Goal: Complete application form

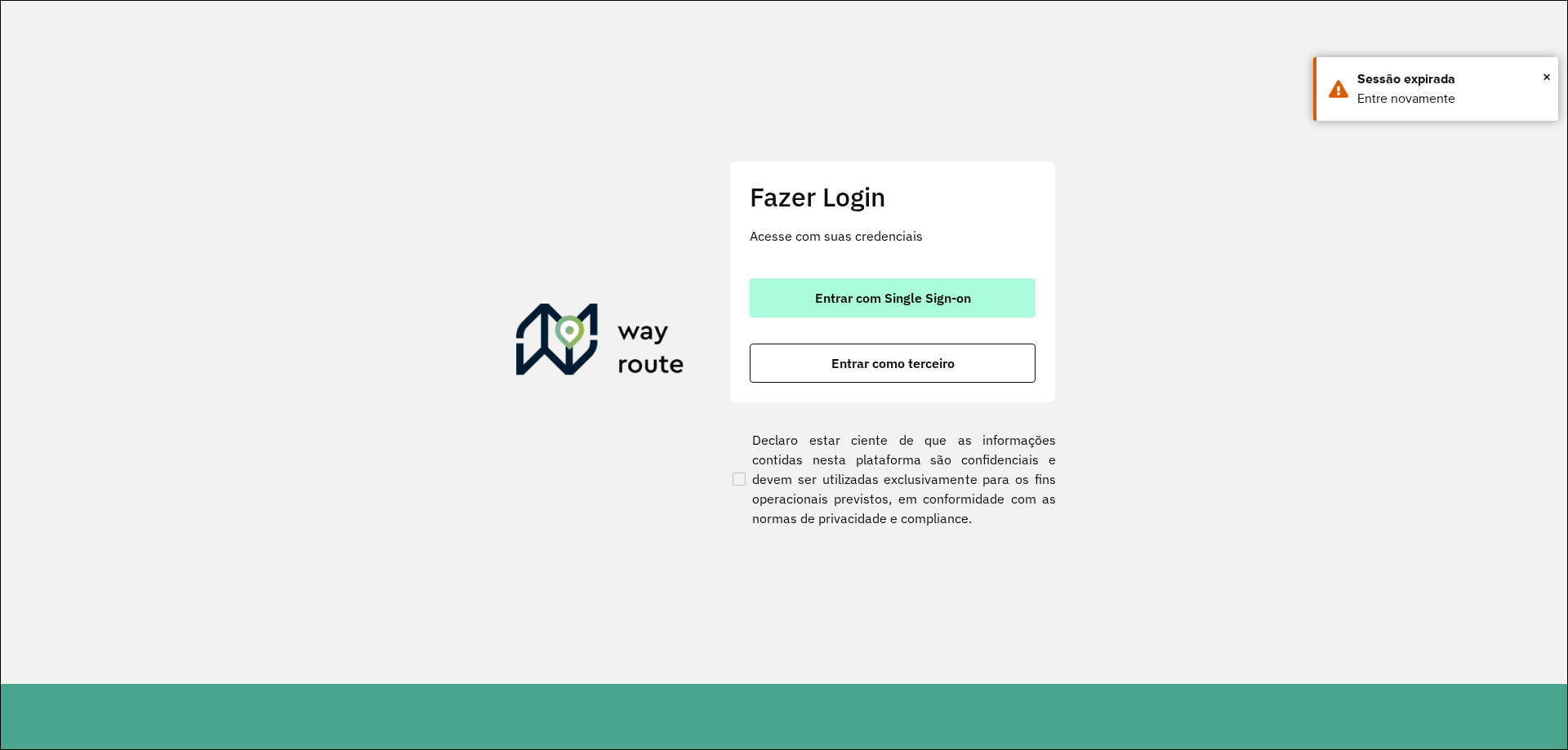
click at [878, 300] on span "Entrar com Single Sign-on" at bounding box center [893, 298] width 156 height 13
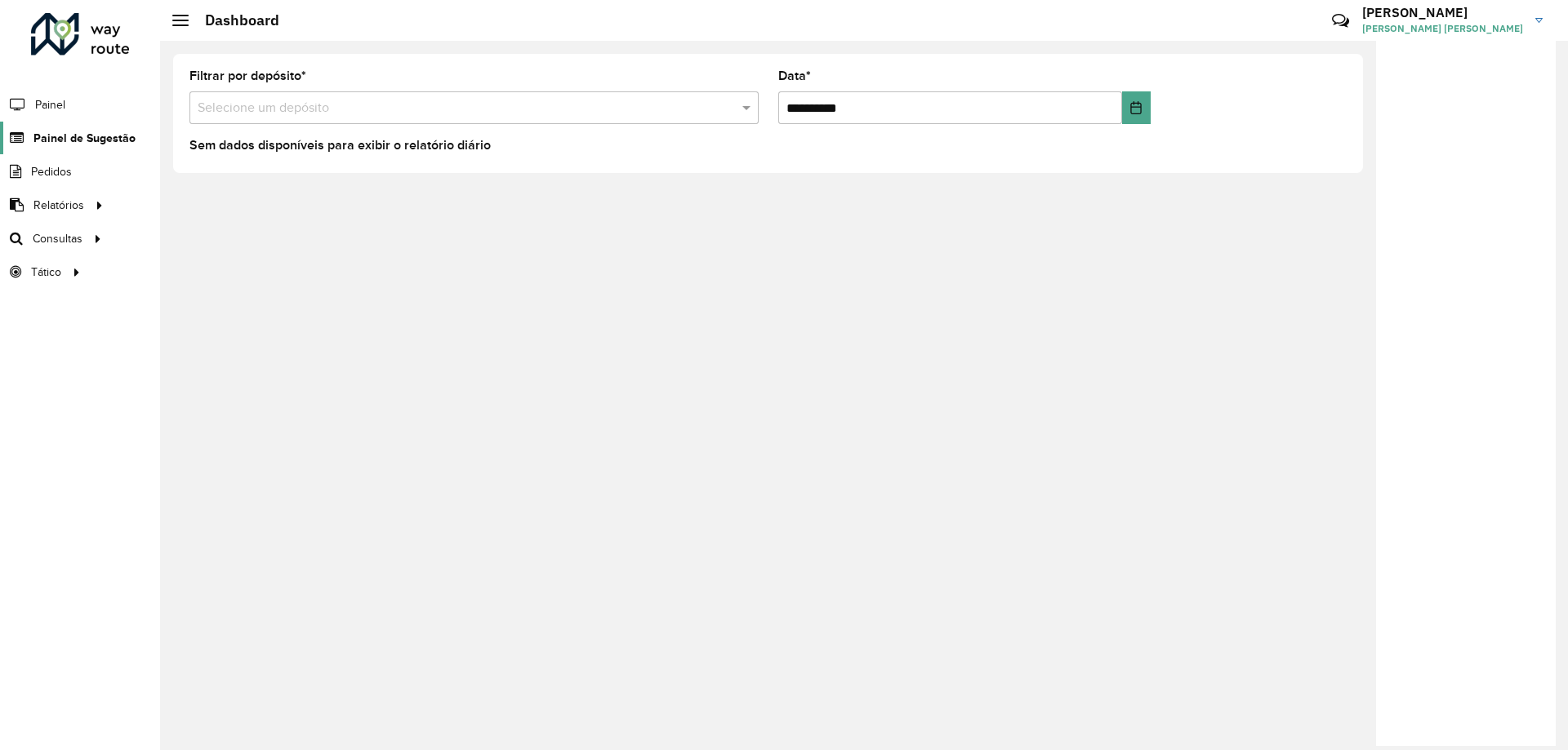
click at [85, 146] on link "Painel de Sugestão" at bounding box center [68, 137] width 135 height 32
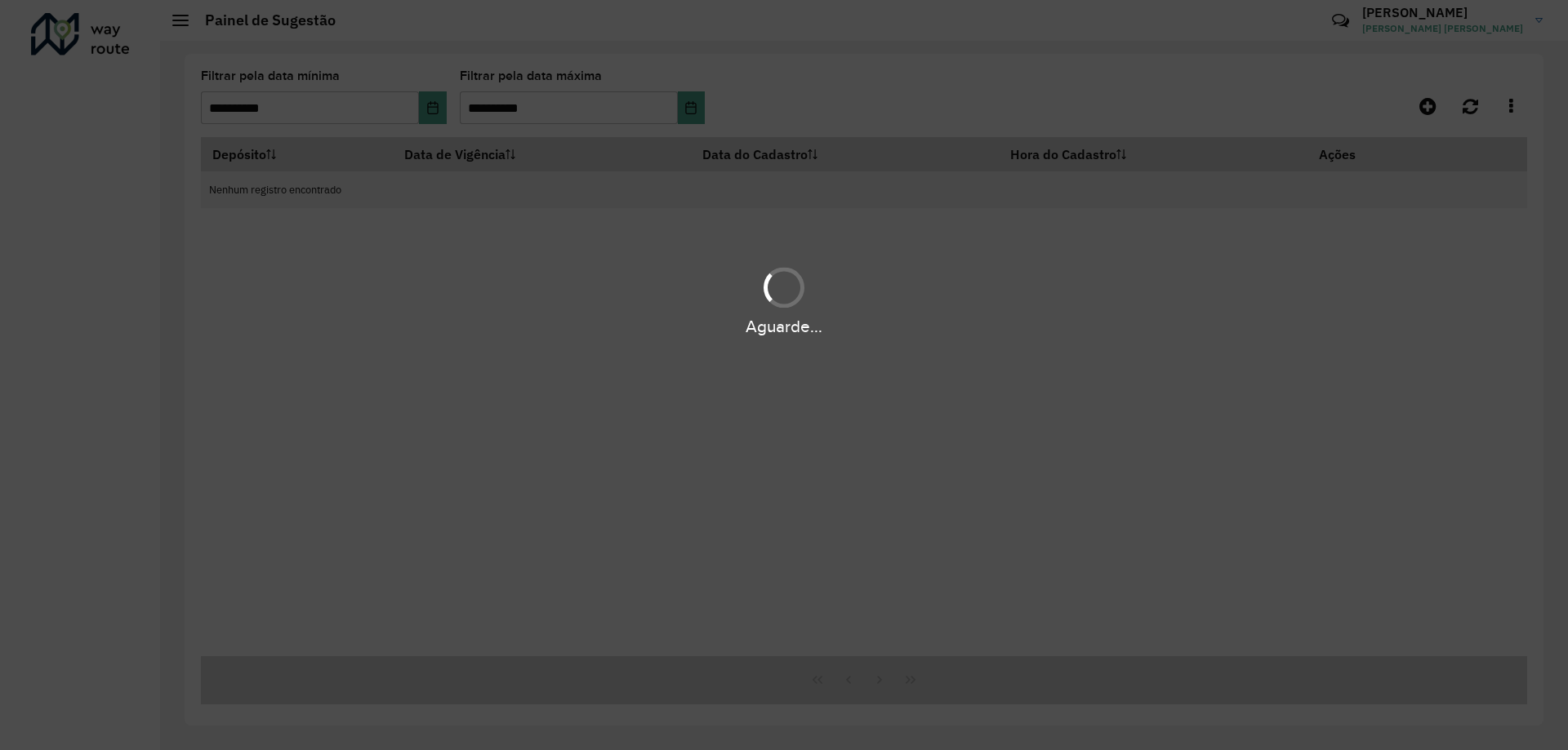
click at [113, 146] on div "Aguarde..." at bounding box center [784, 375] width 1568 height 750
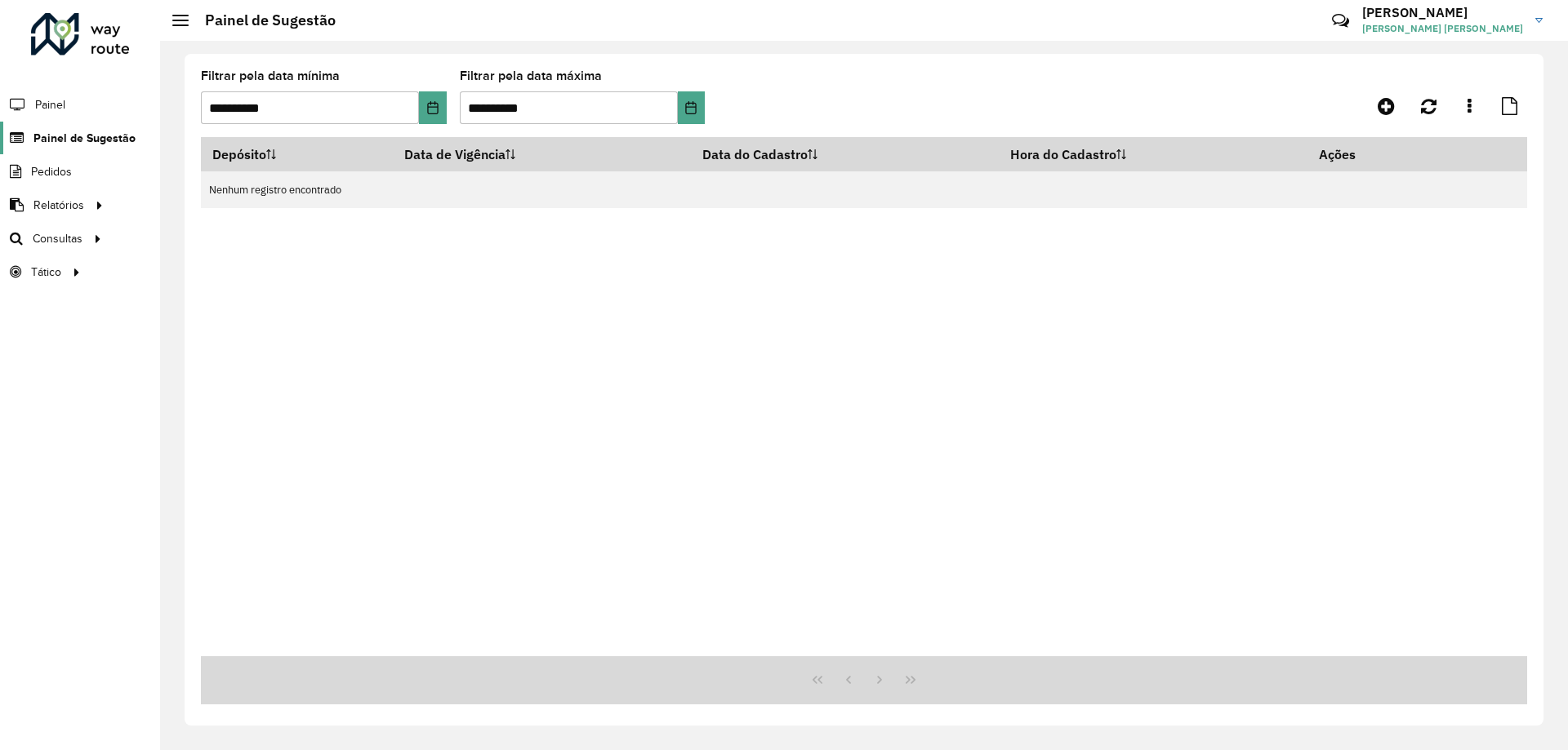
click at [96, 126] on link "Painel de Sugestão" at bounding box center [68, 137] width 135 height 32
click at [117, 132] on span "Painel de Sugestão" at bounding box center [84, 138] width 102 height 17
click at [1383, 99] on icon at bounding box center [1385, 106] width 17 height 19
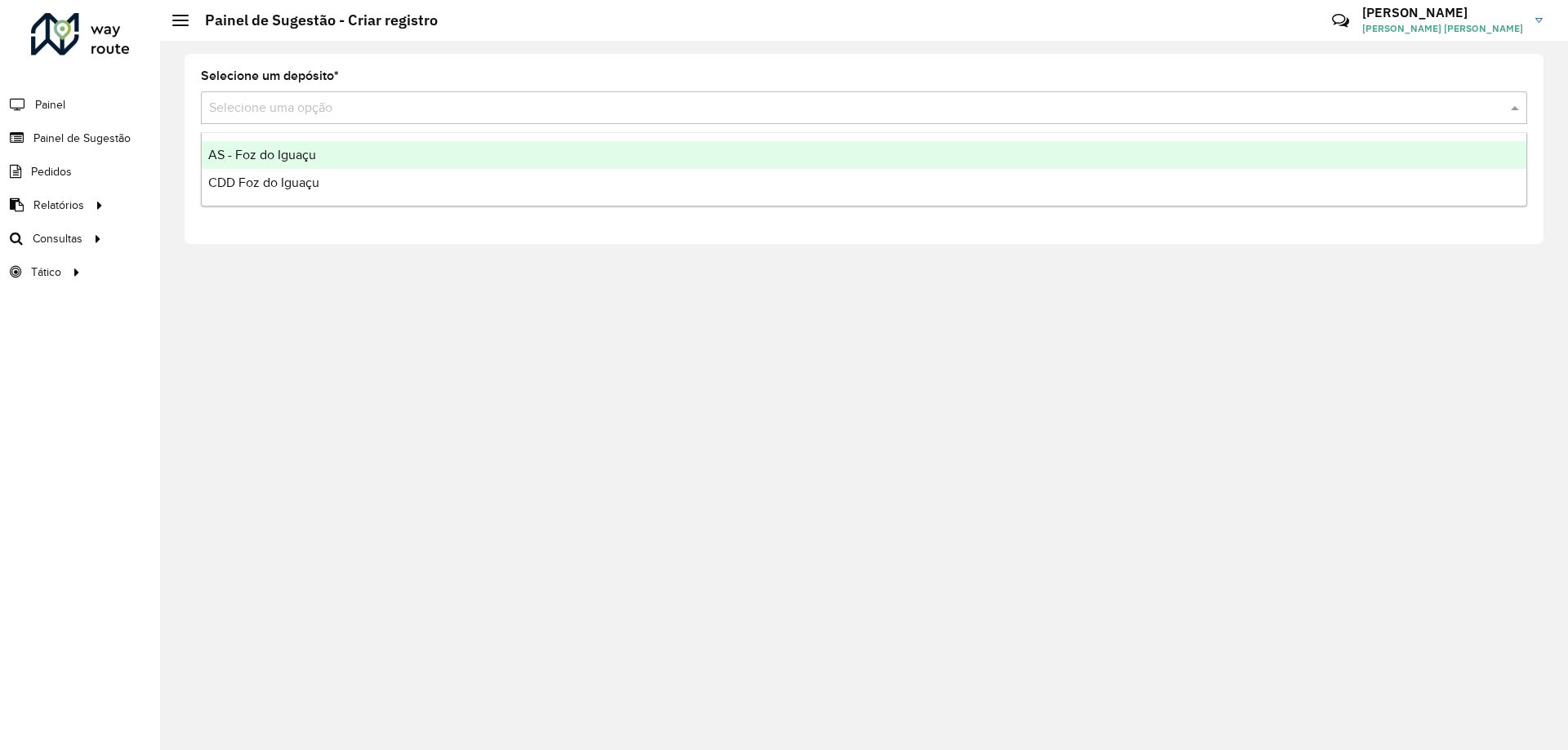
click at [306, 95] on div "Selecione uma opção" at bounding box center [864, 108] width 1326 height 32
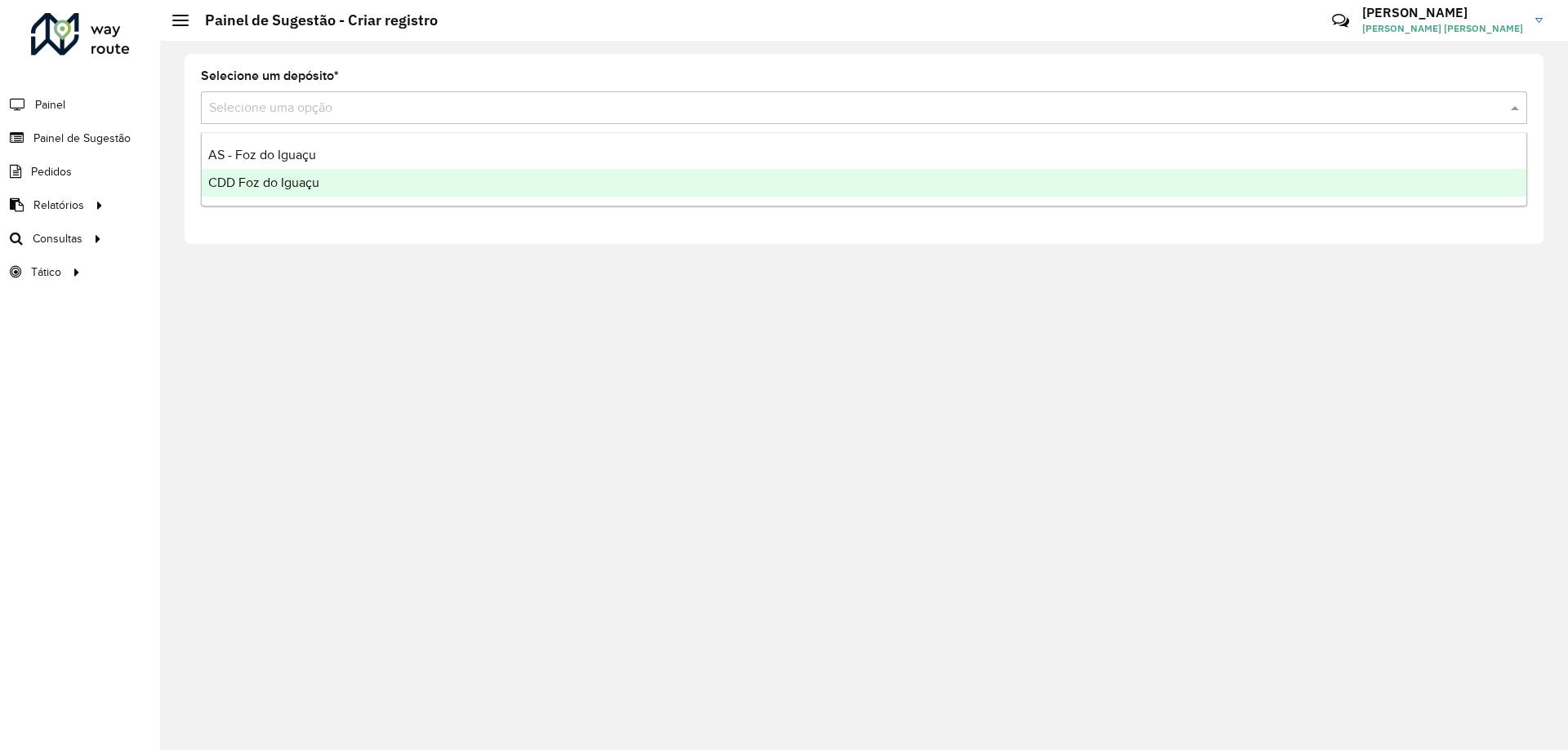
click at [278, 181] on span "CDD Foz do Iguaçu" at bounding box center [264, 182] width 111 height 14
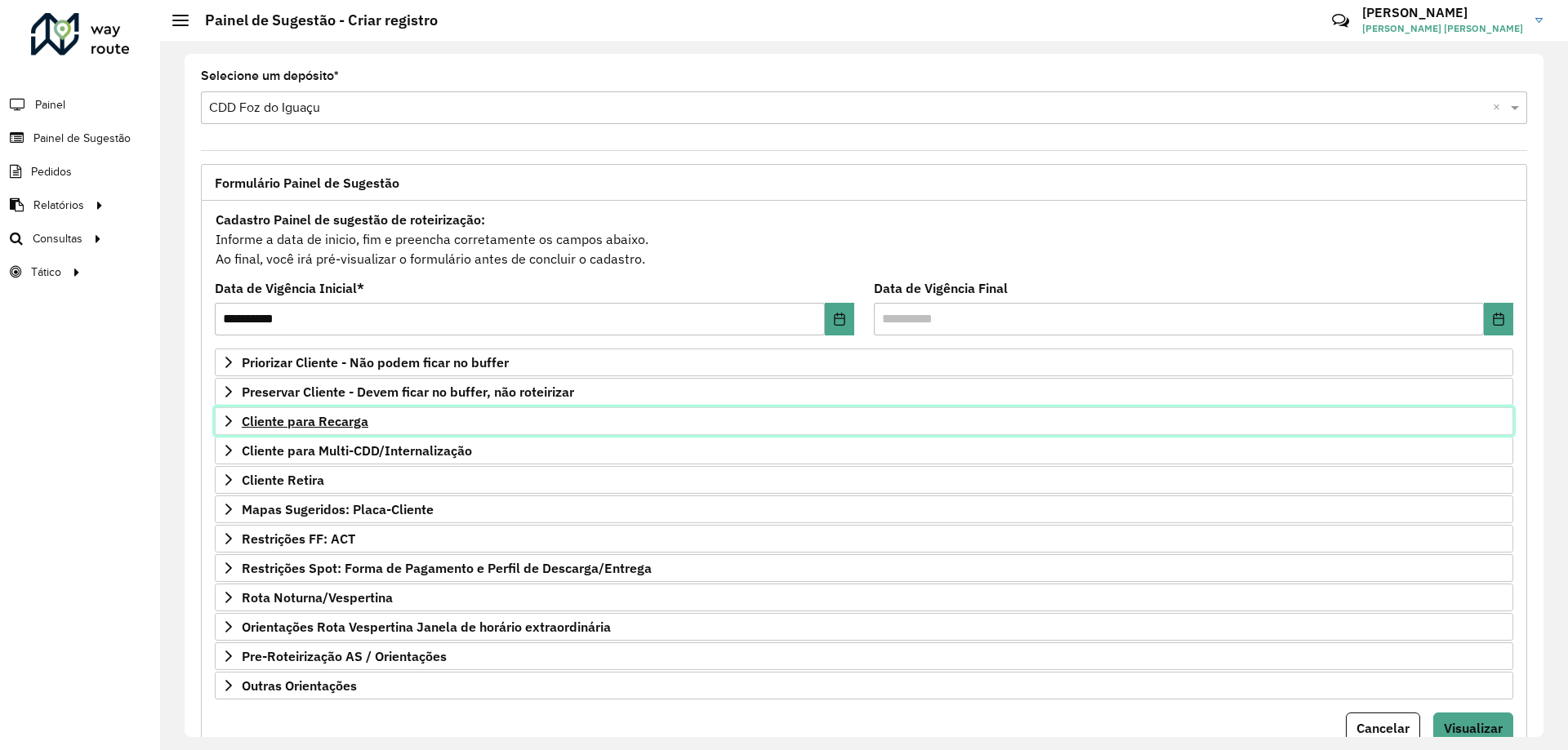
click at [340, 426] on span "Cliente para Recarga" at bounding box center [305, 421] width 126 height 13
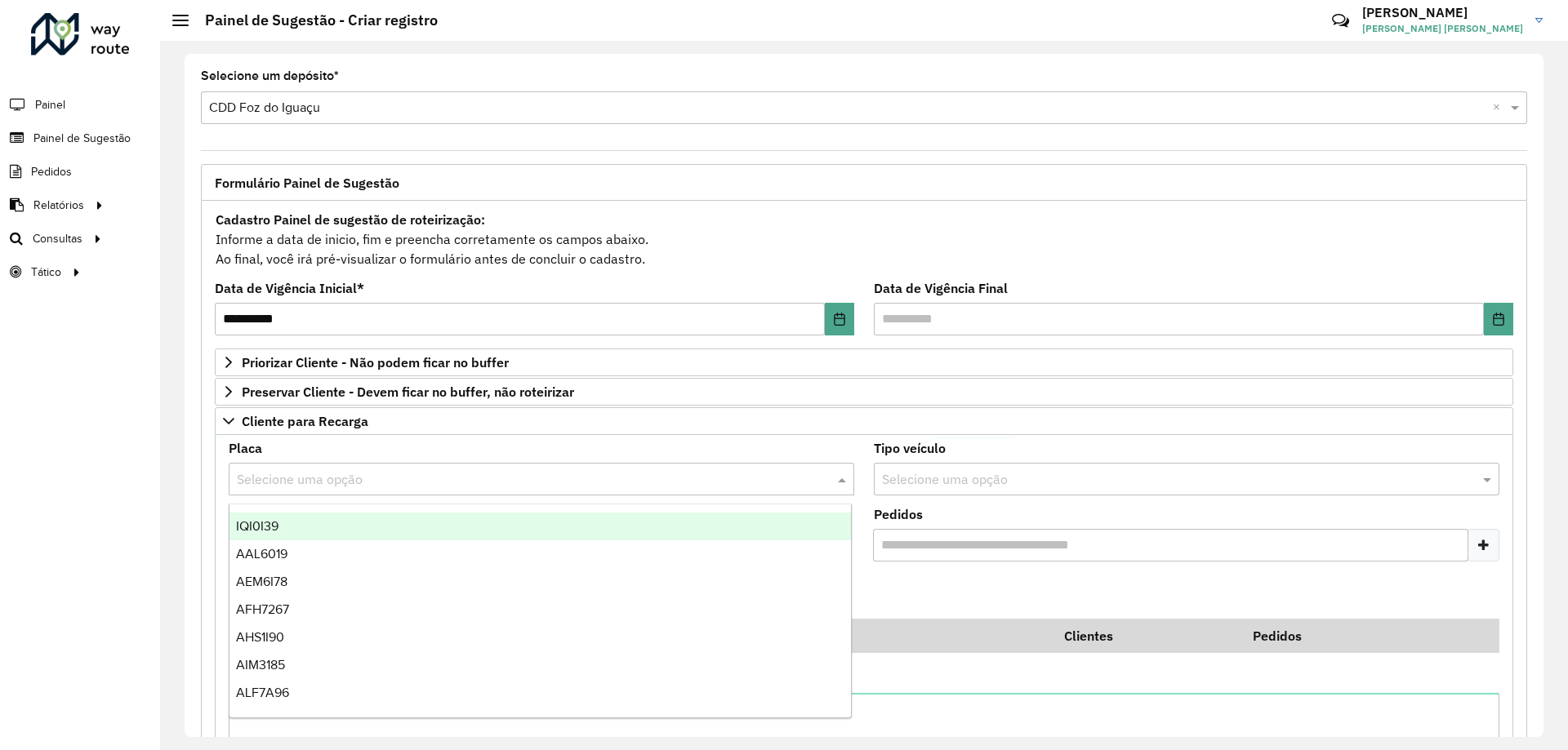
click at [288, 483] on input "text" at bounding box center [525, 479] width 577 height 19
type input "***"
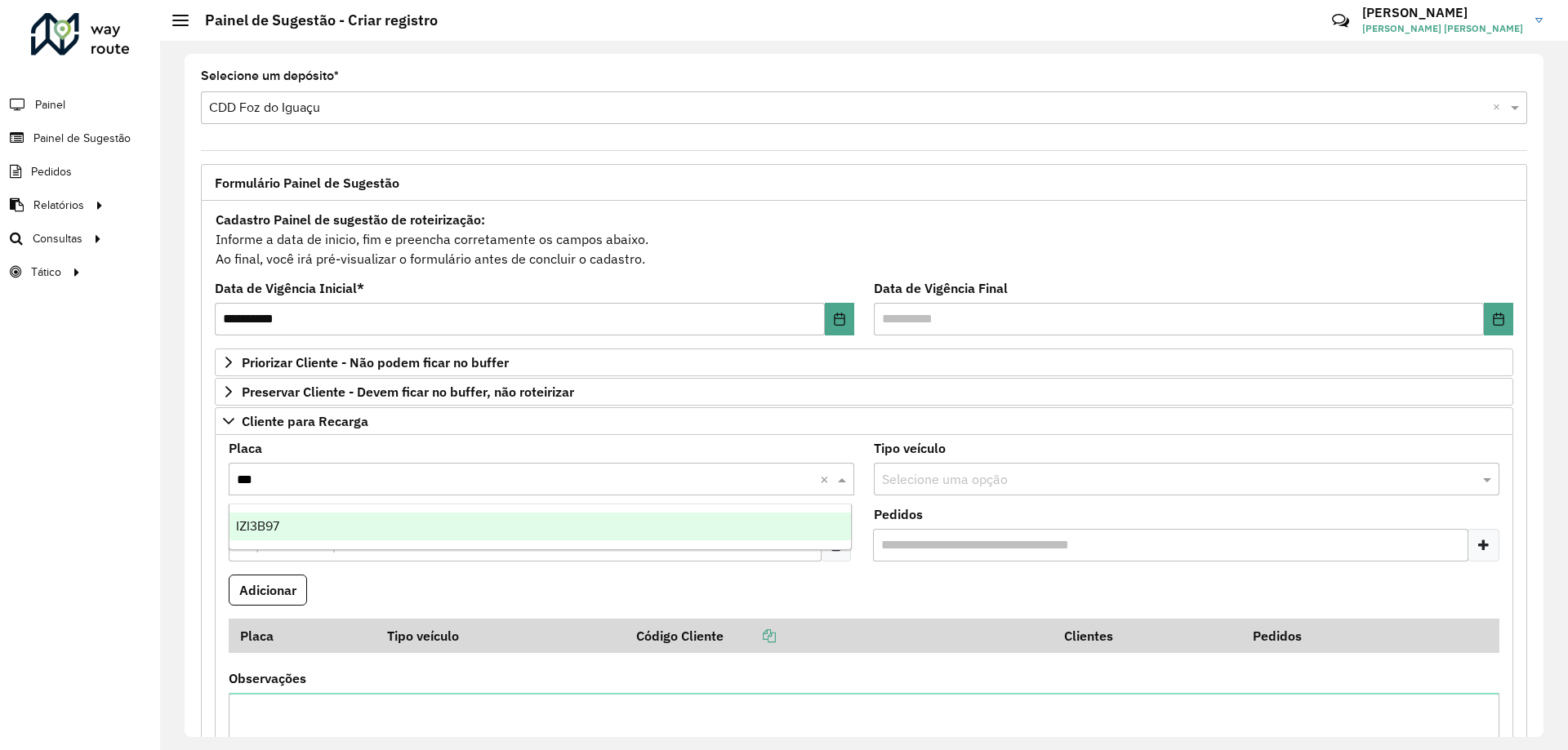
click at [287, 535] on div "IZI3B97" at bounding box center [540, 527] width 621 height 28
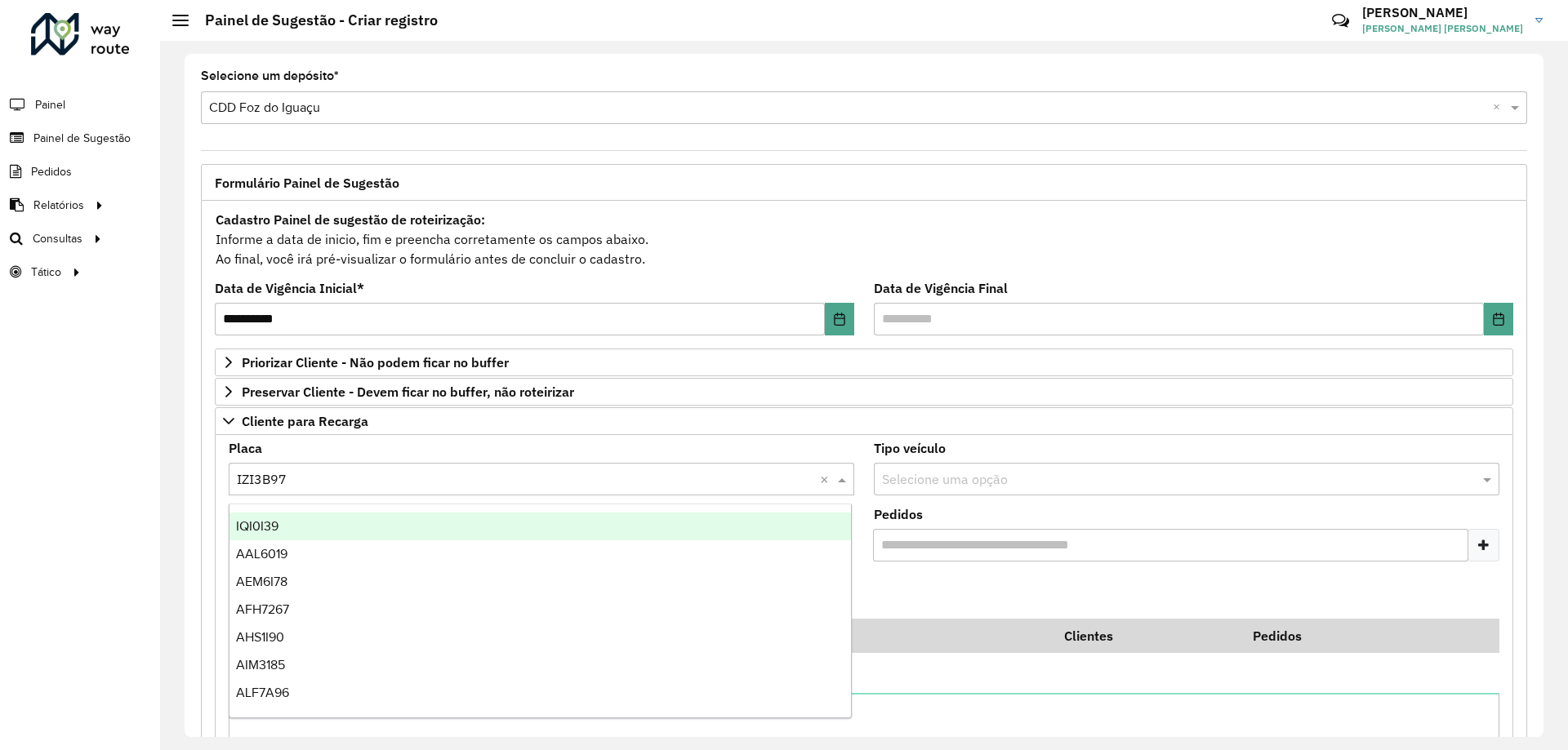
drag, startPoint x: 332, startPoint y: 485, endPoint x: 233, endPoint y: 483, distance: 99.0
click at [233, 483] on div at bounding box center [542, 478] width 625 height 21
